Goal: Communication & Community: Answer question/provide support

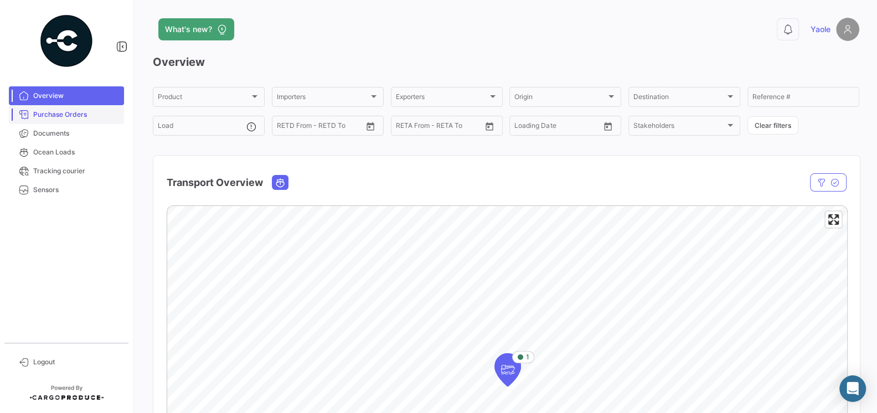
click at [42, 112] on span "Purchase Orders" at bounding box center [76, 115] width 86 height 10
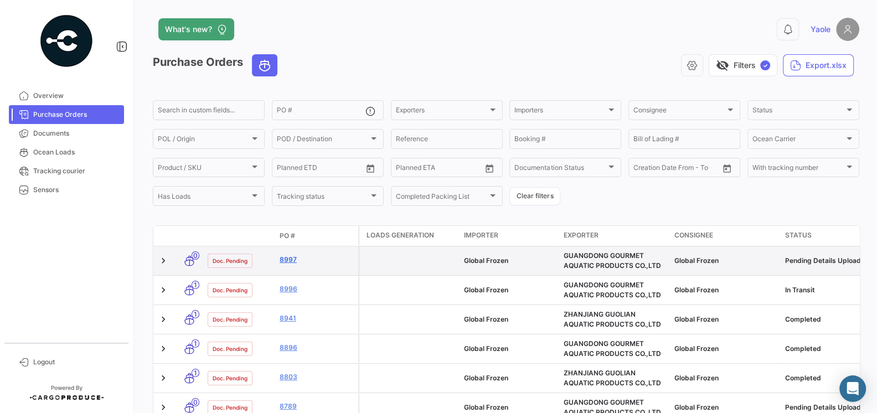
click at [287, 263] on link "8997" at bounding box center [317, 260] width 74 height 10
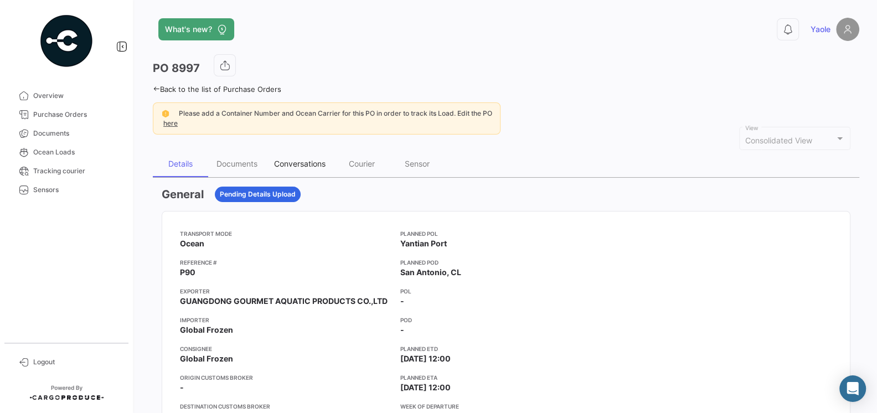
click at [316, 164] on div "Conversations" at bounding box center [300, 163] width 52 height 9
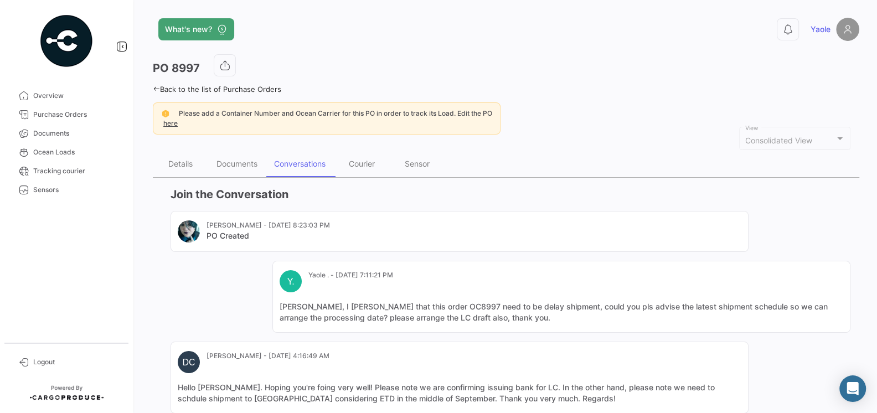
scroll to position [218, 0]
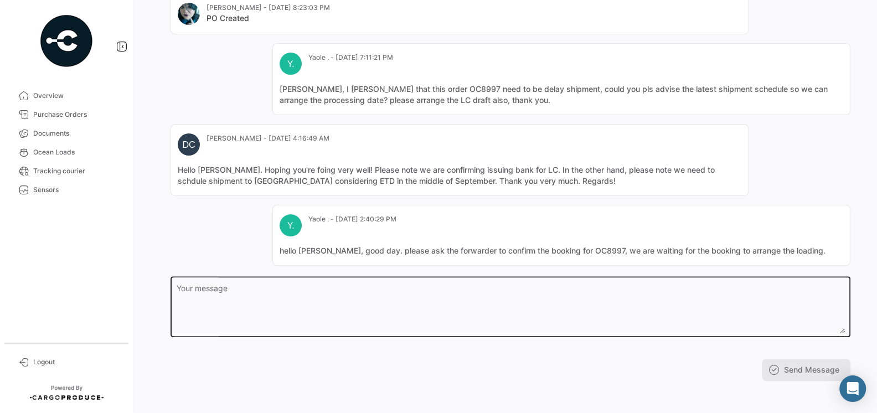
click at [276, 285] on textarea "Your message" at bounding box center [511, 309] width 668 height 49
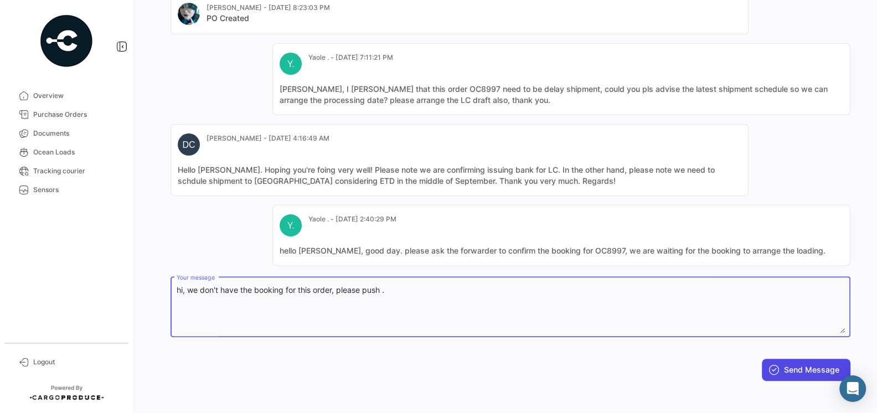
type textarea "hi, we don't have the booking for this order, please push ."
click at [797, 365] on button "Send Message" at bounding box center [806, 370] width 89 height 22
